Goal: Check status: Check status

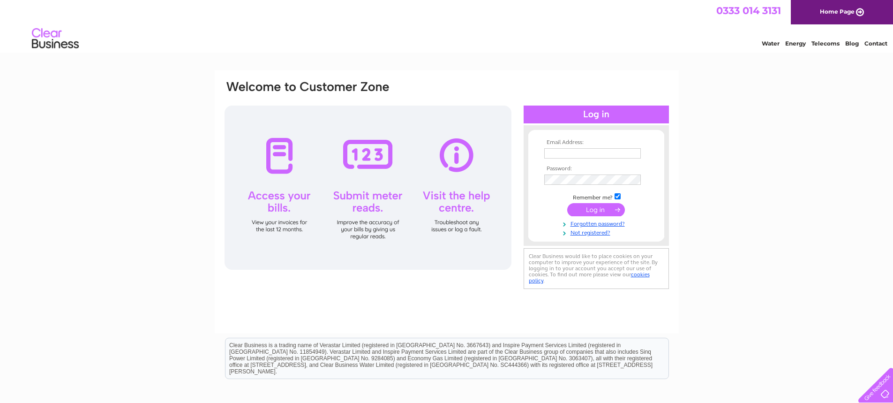
type input "[PERSON_NAME][EMAIL_ADDRESS][PERSON_NAME][DOMAIN_NAME]"
click at [600, 213] on input "submit" at bounding box center [596, 209] width 58 height 13
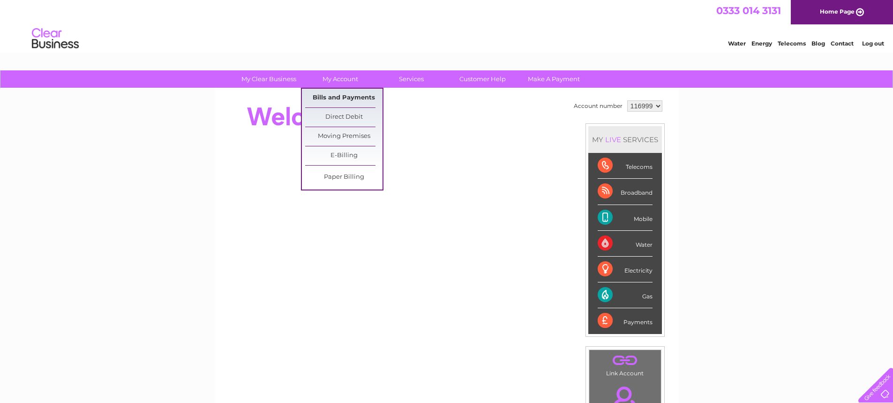
click at [346, 98] on link "Bills and Payments" at bounding box center [343, 98] width 77 height 19
